Goal: Transaction & Acquisition: Purchase product/service

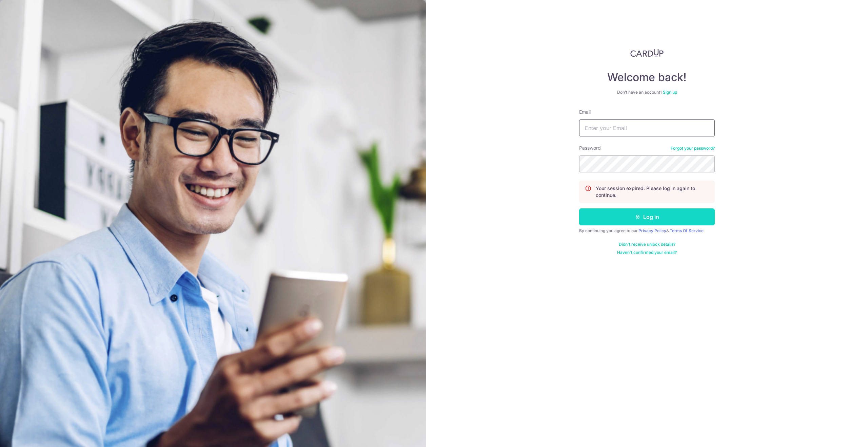
type input "[EMAIL_ADDRESS][DOMAIN_NAME]"
click at [611, 219] on button "Log in" at bounding box center [647, 216] width 136 height 17
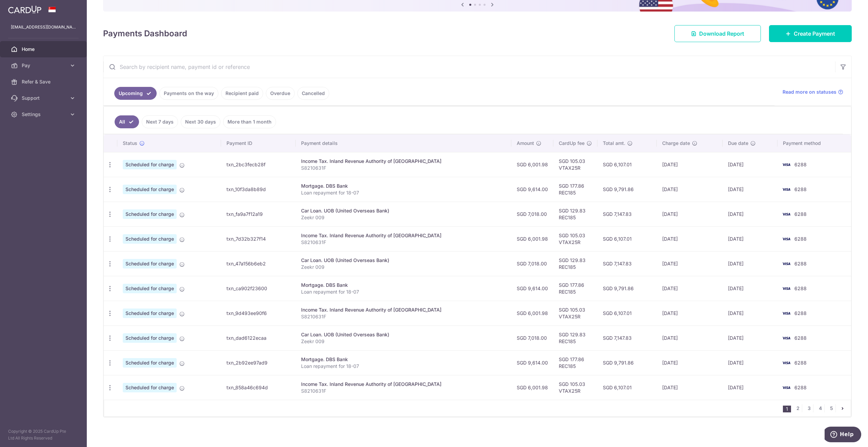
scroll to position [78, 0]
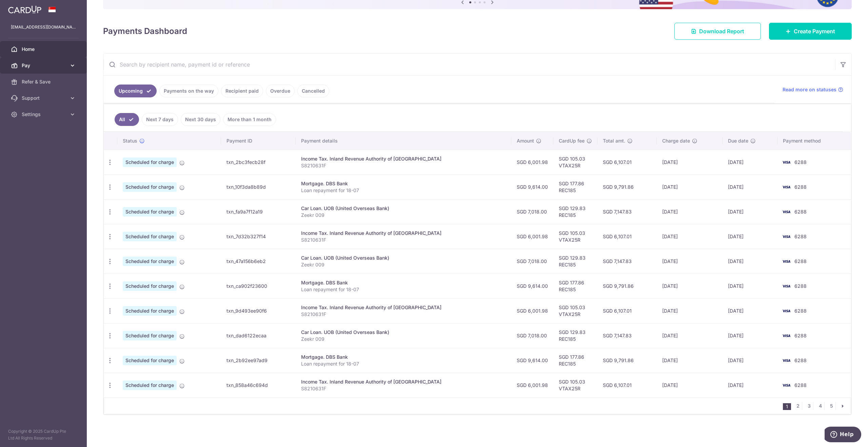
click at [37, 65] on span "Pay" at bounding box center [44, 65] width 45 height 7
click at [34, 79] on span "Payments" at bounding box center [44, 81] width 45 height 7
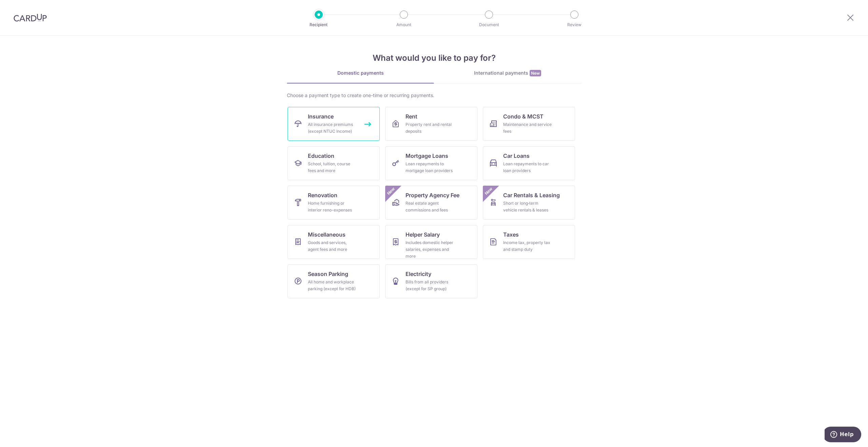
click at [336, 121] on div "All insurance premiums (except NTUC Income)" at bounding box center [332, 128] width 49 height 14
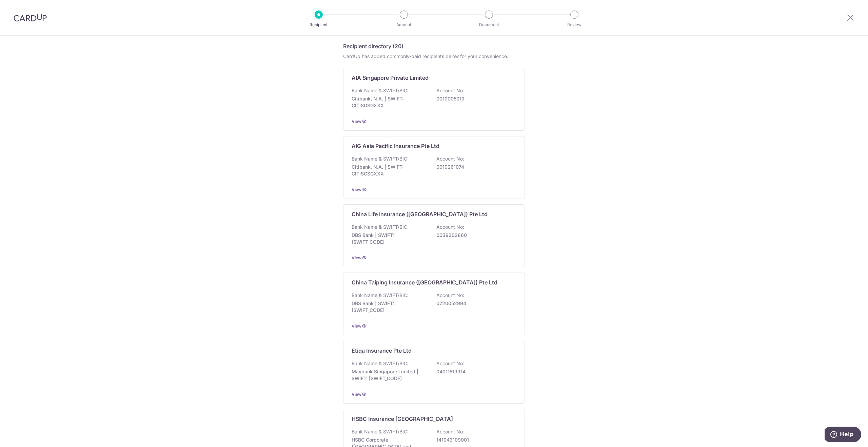
scroll to position [102, 0]
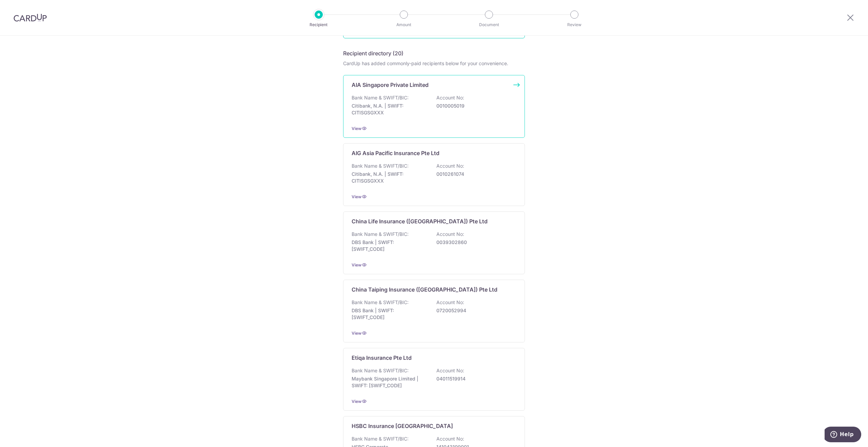
click at [491, 124] on div "AIA Singapore Private Limited Bank Name & SWIFT/BIC: Citibank, N.A. | SWIFT: CI…" at bounding box center [434, 106] width 182 height 63
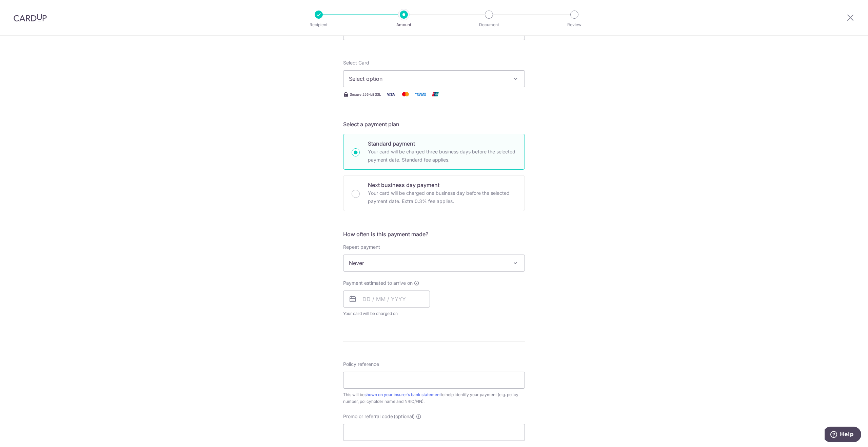
scroll to position [67, 0]
click at [435, 261] on span "Never" at bounding box center [433, 264] width 181 height 16
click at [385, 300] on input "text" at bounding box center [386, 300] width 87 height 17
